Goal: Entertainment & Leisure: Consume media (video, audio)

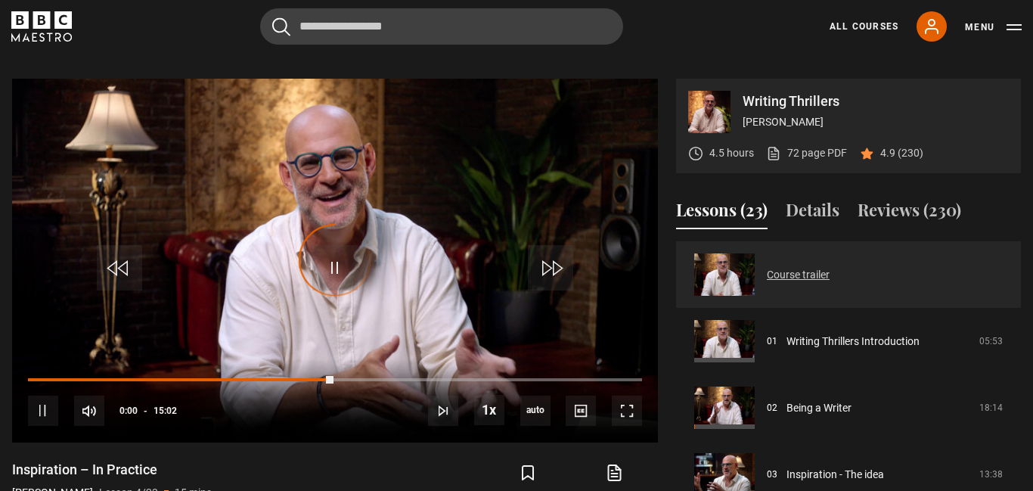
click at [796, 267] on link "Course trailer" at bounding box center [798, 275] width 63 height 16
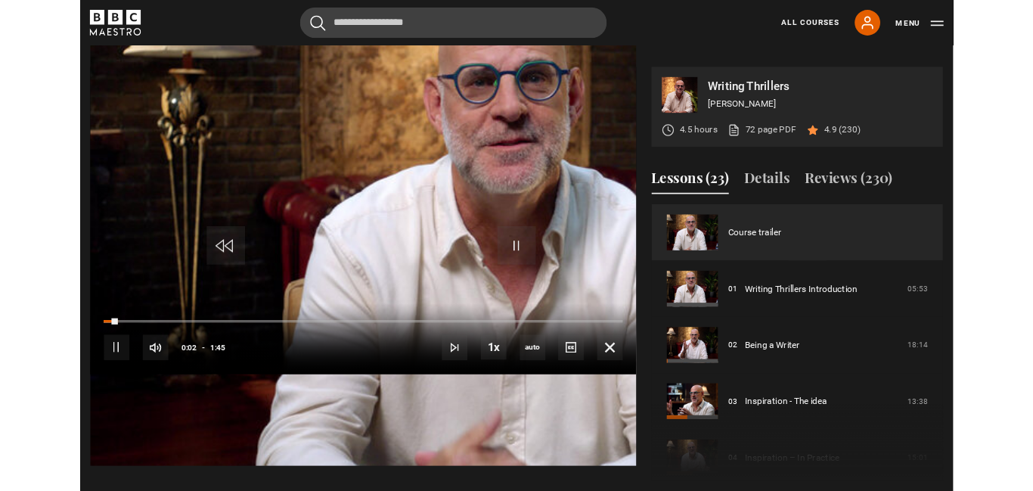
scroll to position [608, 0]
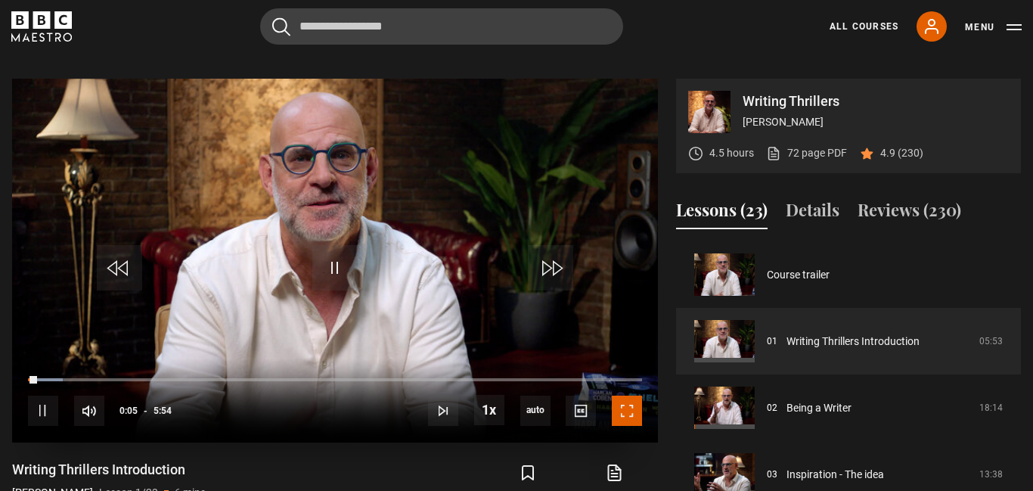
click at [634, 402] on span "Video Player" at bounding box center [627, 411] width 30 height 30
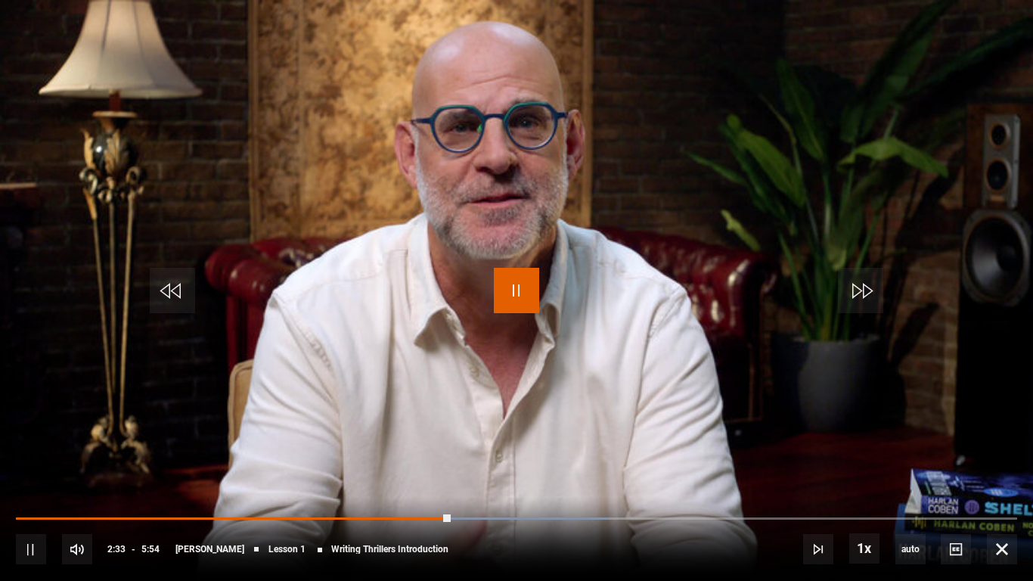
click at [501, 278] on span "Video Player" at bounding box center [516, 290] width 45 height 45
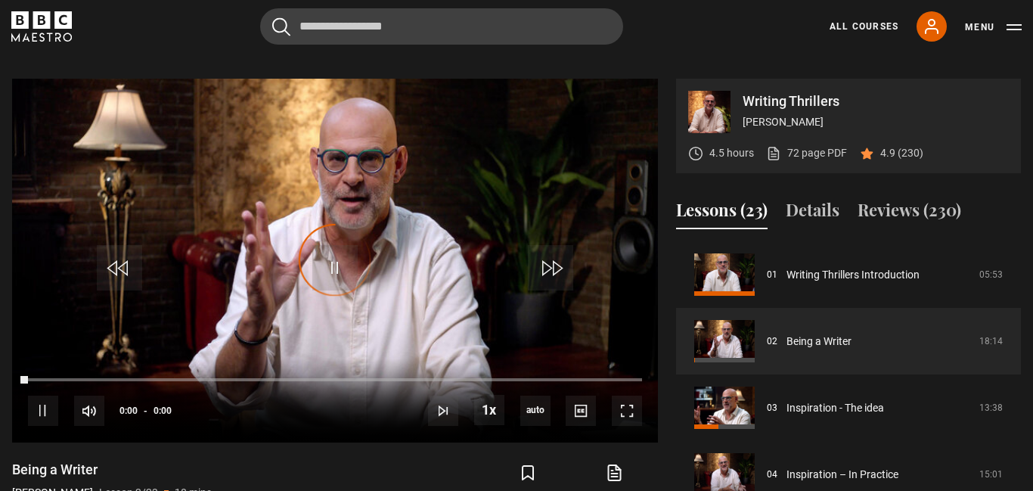
scroll to position [67, 0]
click at [640, 407] on span "Video Player" at bounding box center [627, 411] width 30 height 30
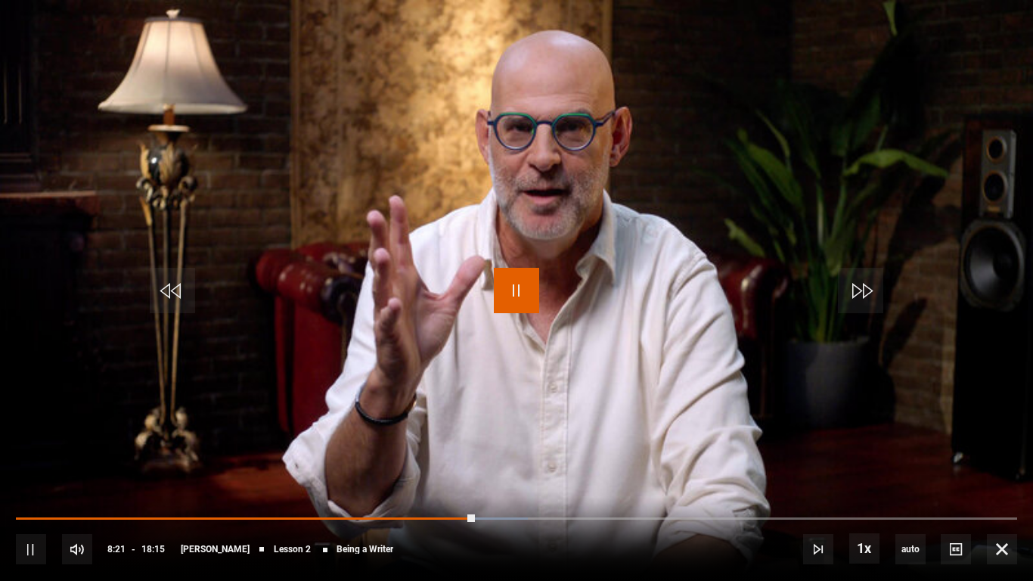
click at [534, 281] on span "Video Player" at bounding box center [516, 290] width 45 height 45
click at [525, 289] on span "Video Player" at bounding box center [516, 290] width 45 height 45
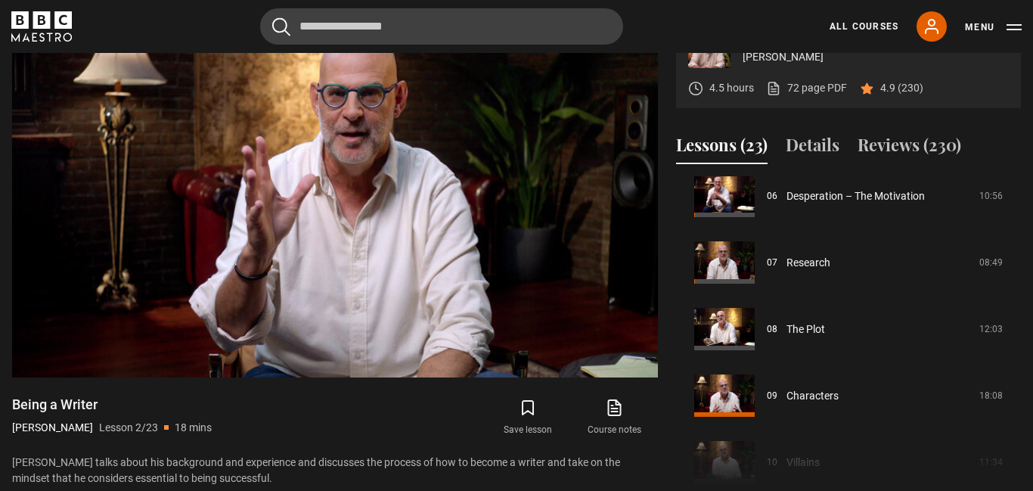
scroll to position [417, 0]
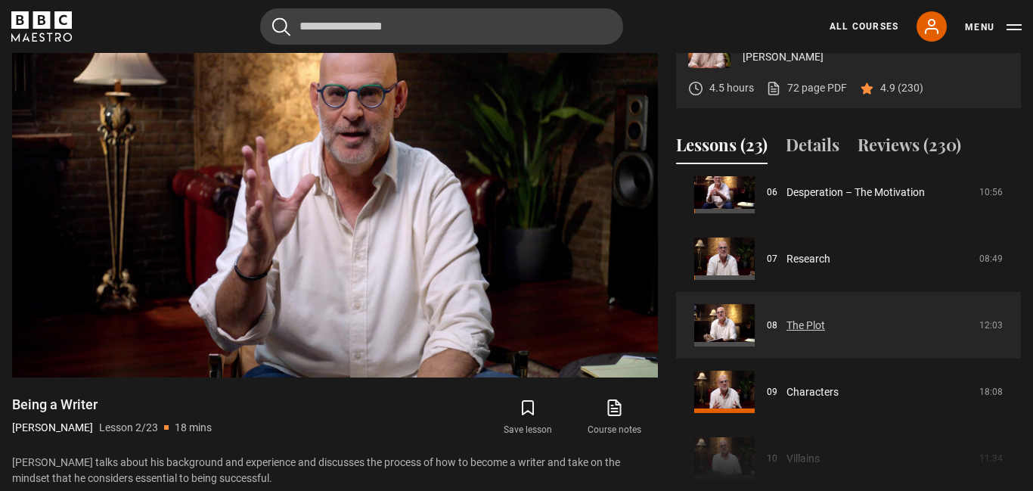
click at [796, 318] on link "The Plot" at bounding box center [805, 326] width 39 height 16
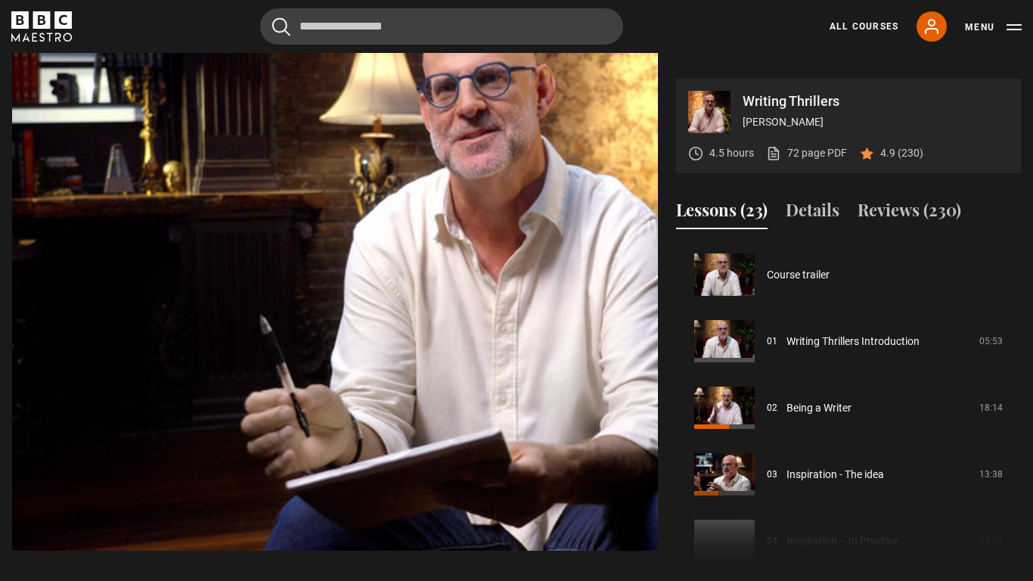
scroll to position [466, 0]
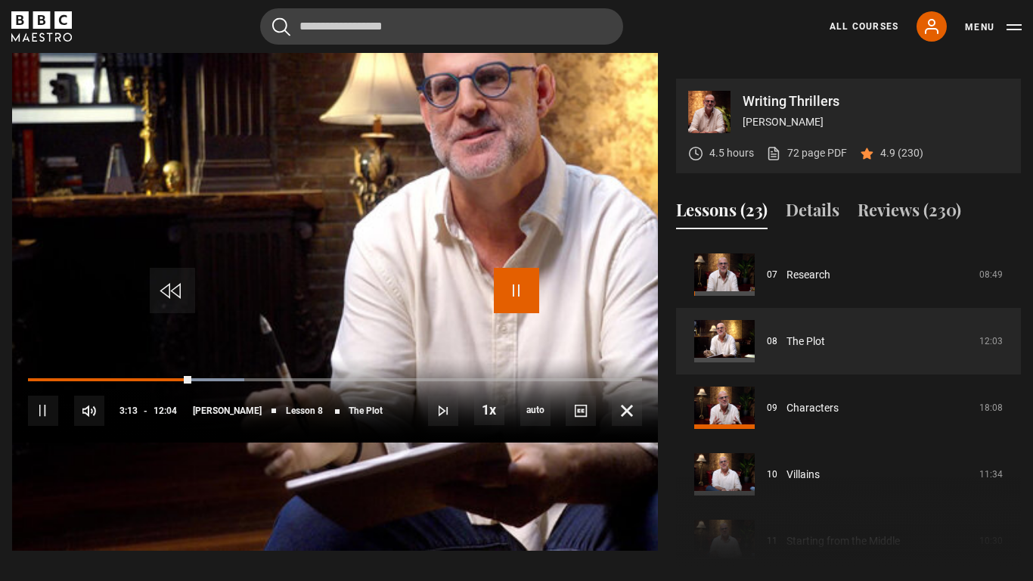
click at [504, 287] on span "Video Player" at bounding box center [516, 290] width 45 height 45
